Goal: Information Seeking & Learning: Understand process/instructions

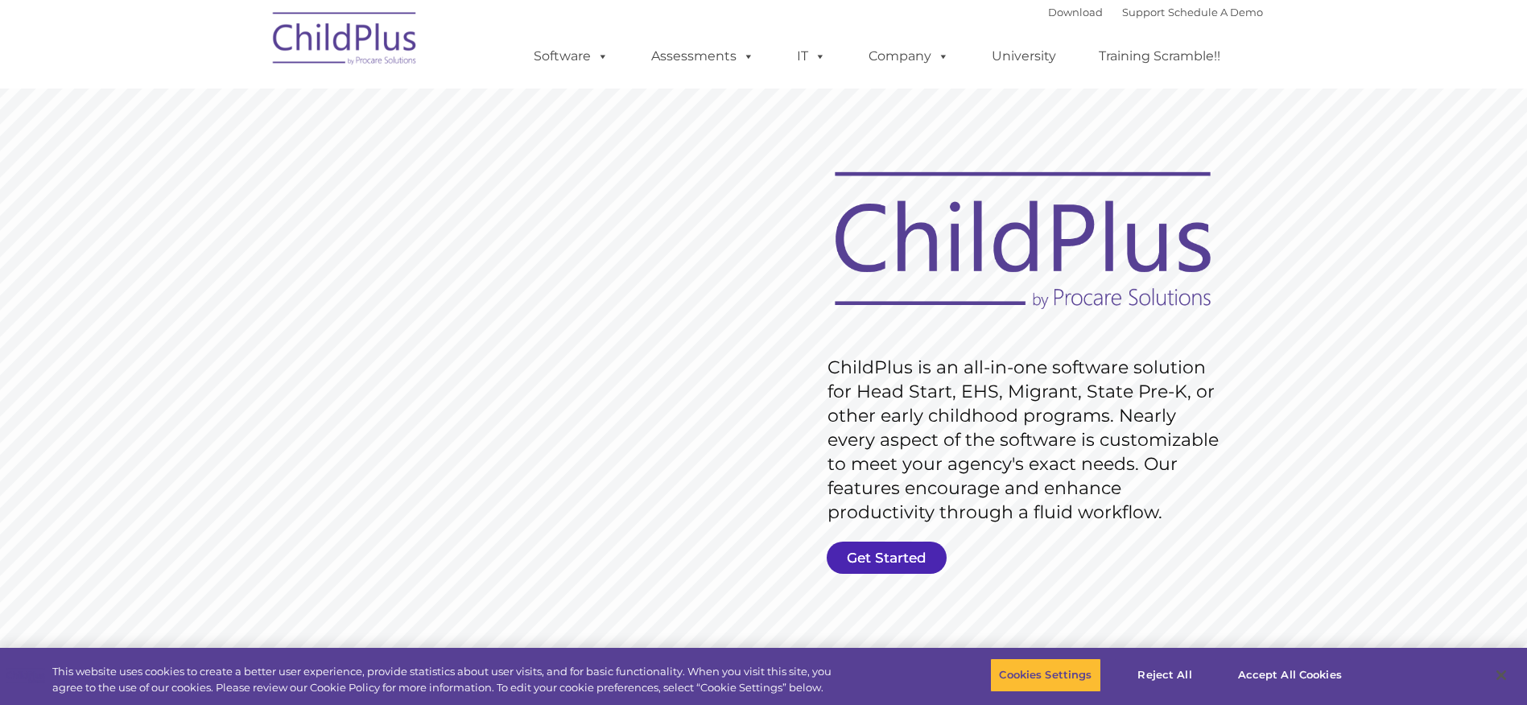
click at [898, 562] on link "Get Started" at bounding box center [887, 558] width 120 height 32
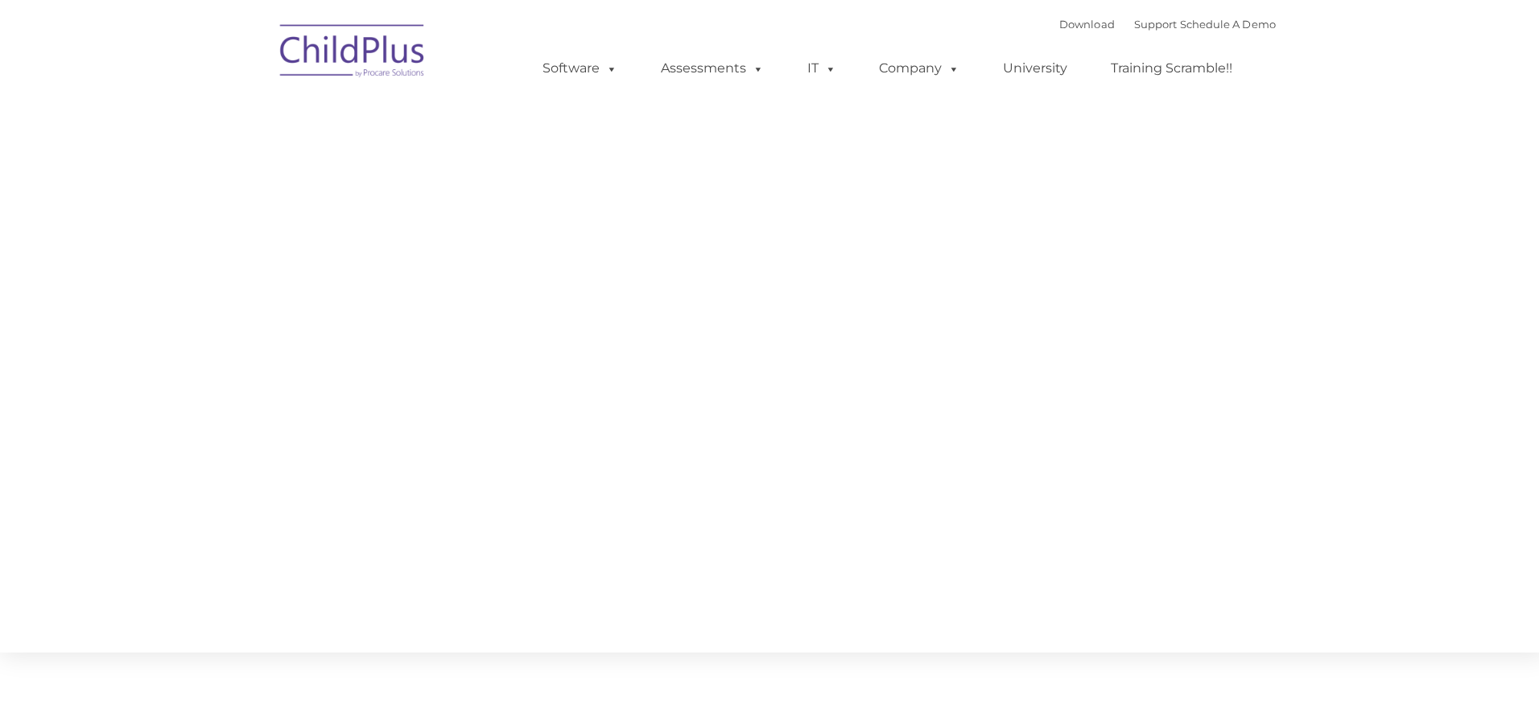
type input ""
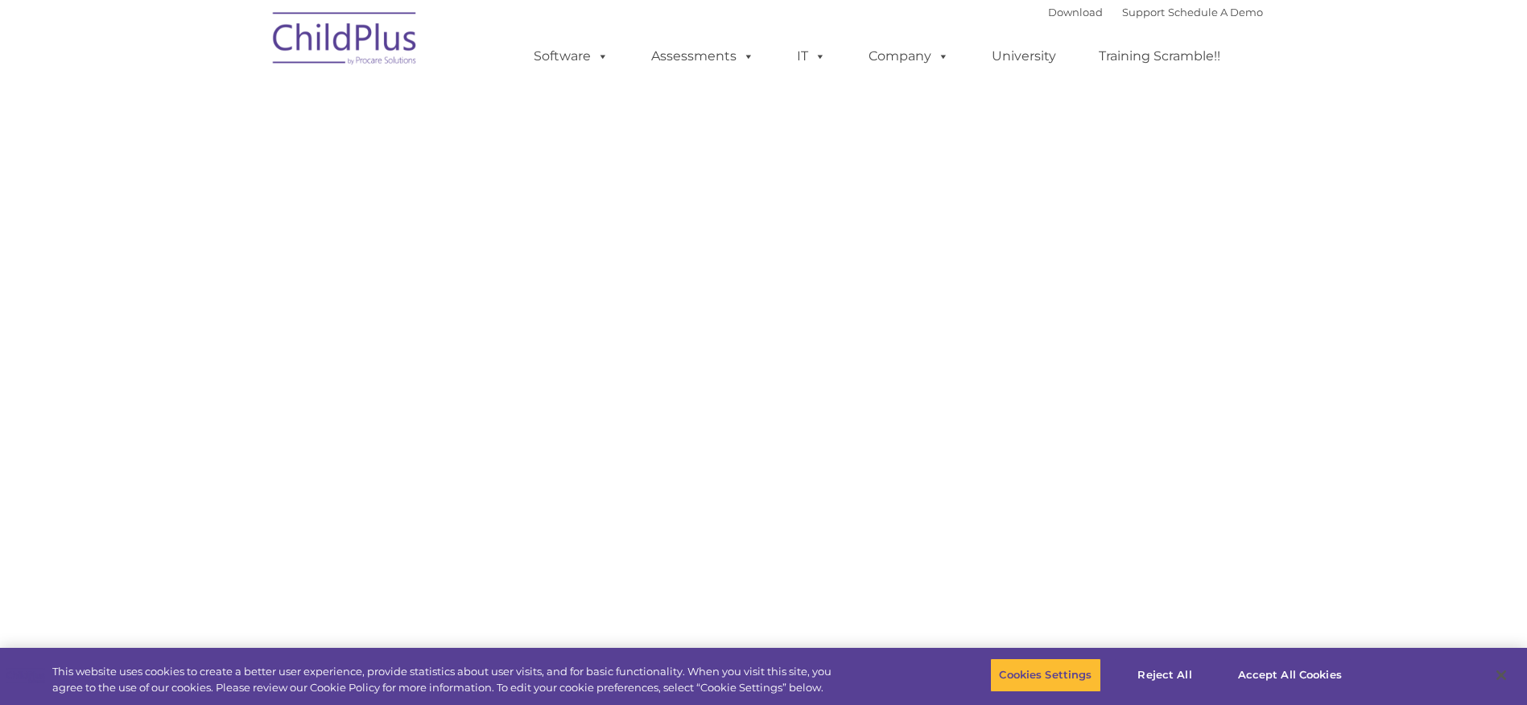
select select "MEDIUM"
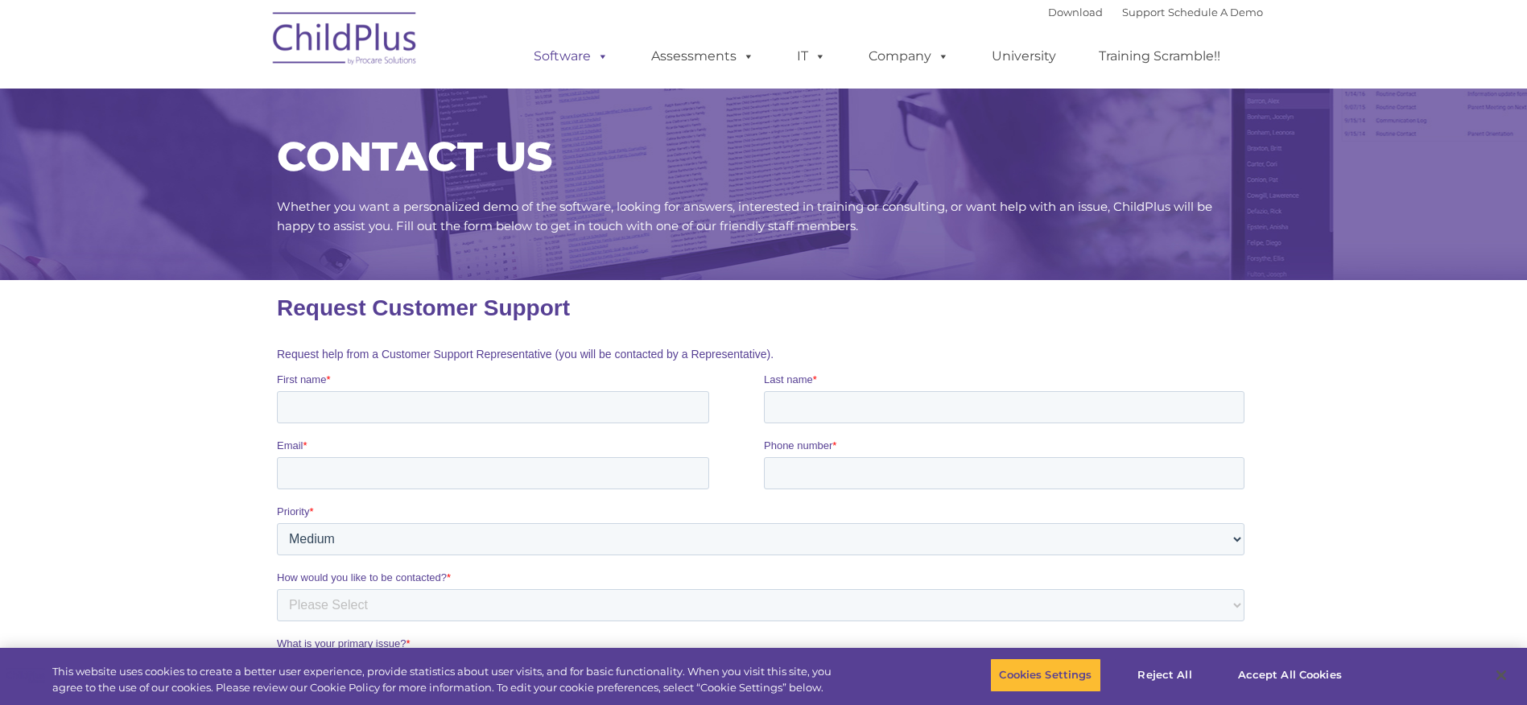
click at [567, 49] on link "Software" at bounding box center [571, 56] width 107 height 32
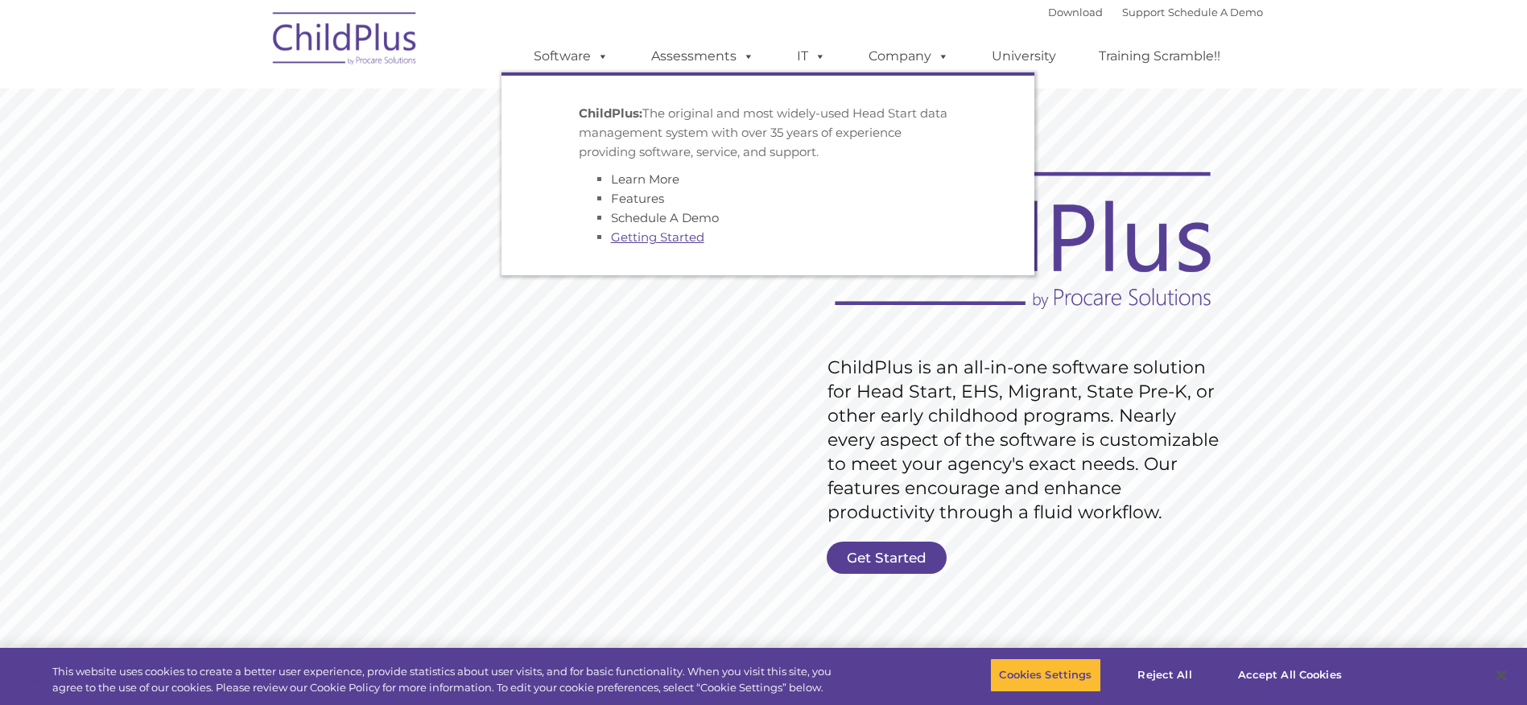
click at [656, 237] on link "Getting Started" at bounding box center [657, 236] width 93 height 15
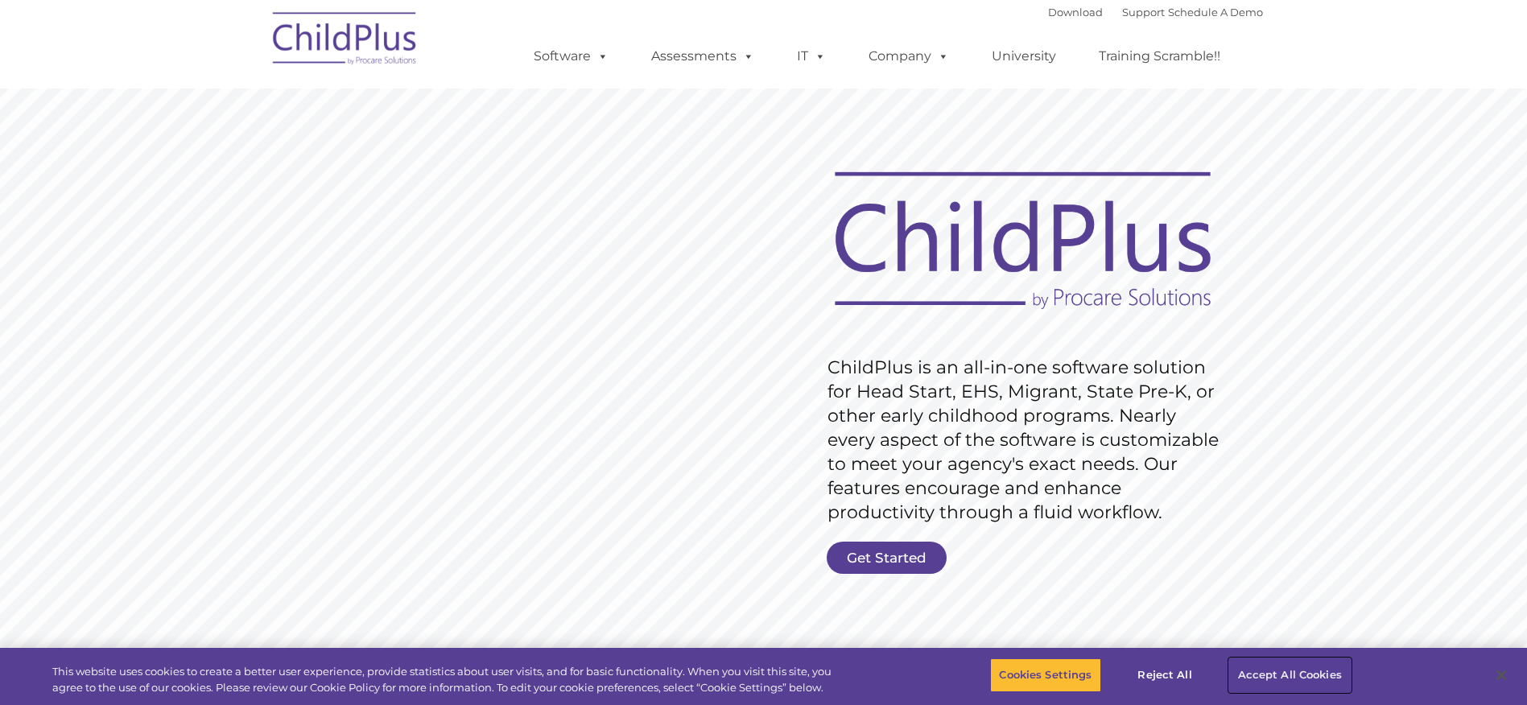
click at [1277, 672] on button "Accept All Cookies" at bounding box center [1290, 675] width 122 height 34
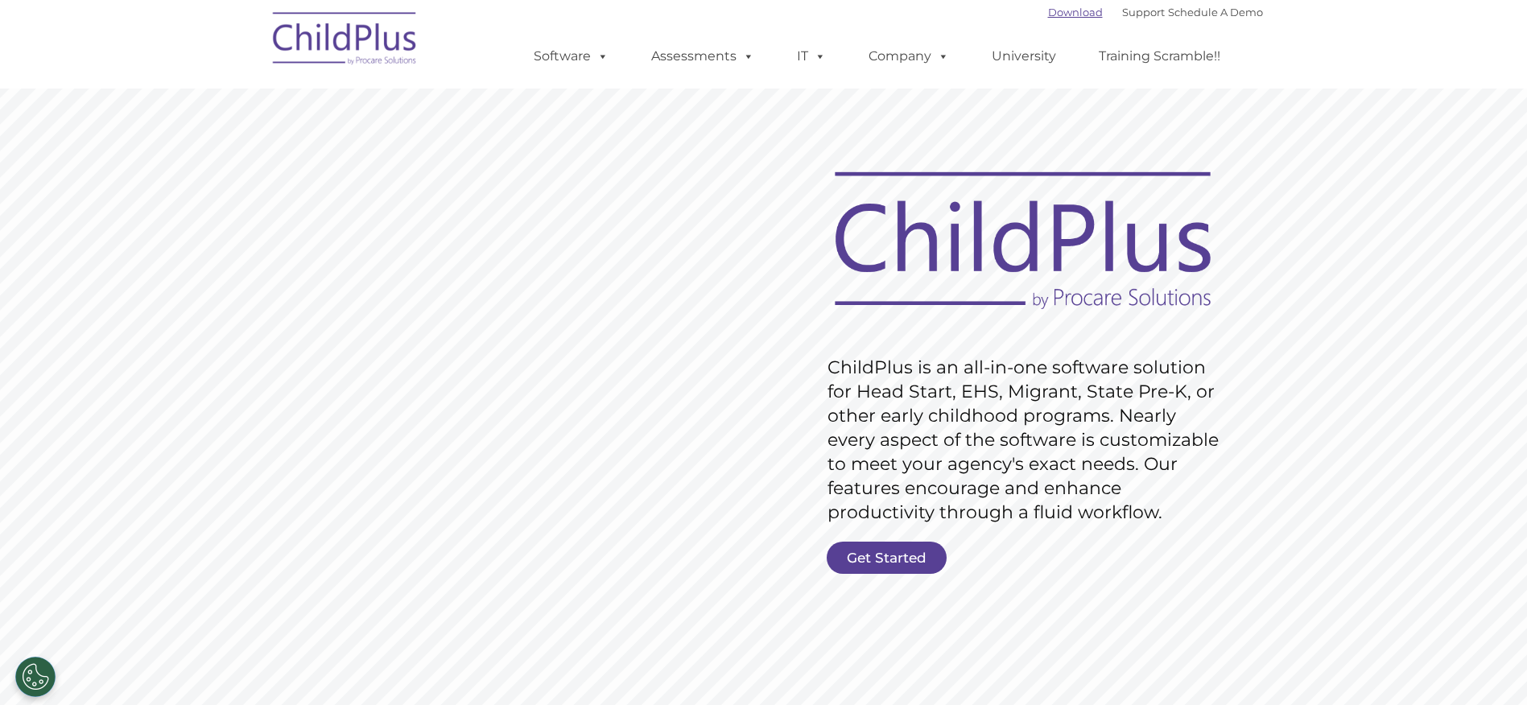
click at [1063, 12] on link "Download" at bounding box center [1075, 12] width 55 height 13
